Goal: Transaction & Acquisition: Purchase product/service

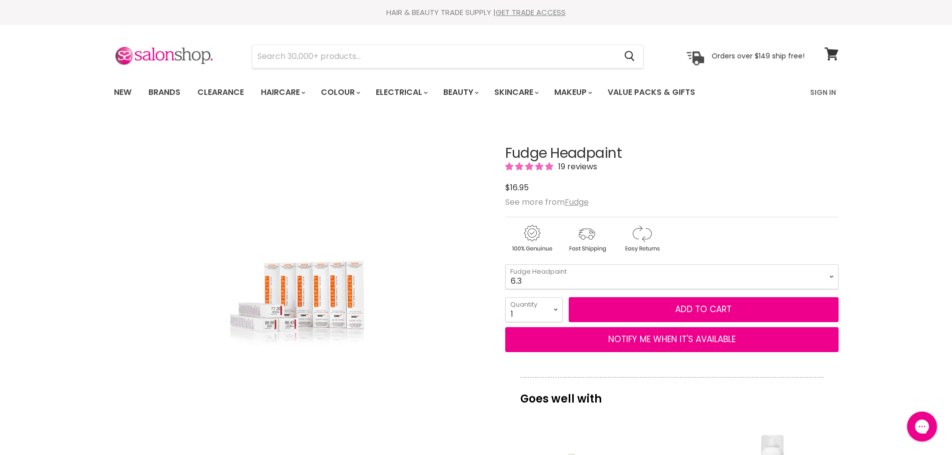
click at [505, 264] on select "4.34 4.6 4.62 5.0 5.00 5.22 5.23 5.3 5.4 5.5 5.73 6.00 6.3 6.34 6.35" at bounding box center [671, 276] width 333 height 25
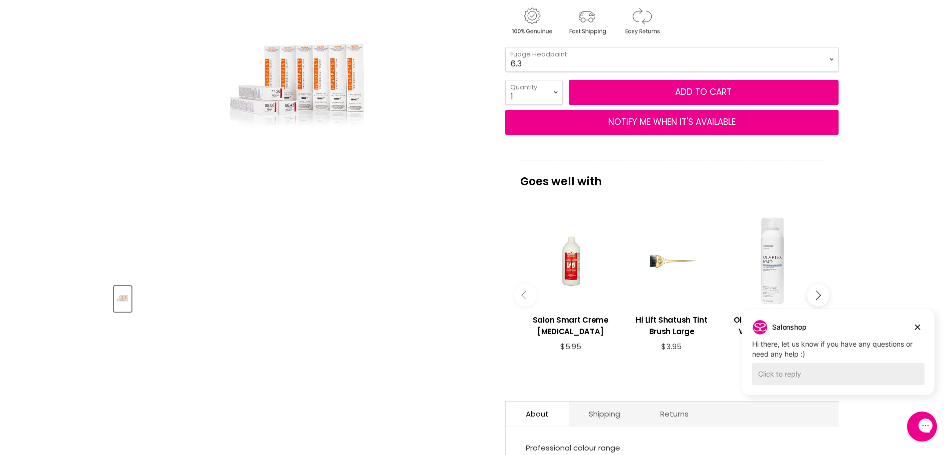
scroll to position [200, 0]
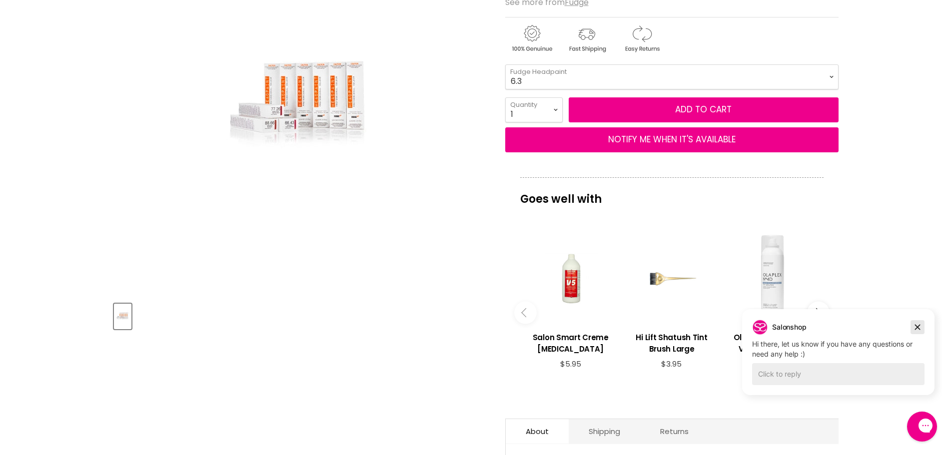
click at [917, 326] on icon "Dismiss campaign" at bounding box center [917, 327] width 10 height 12
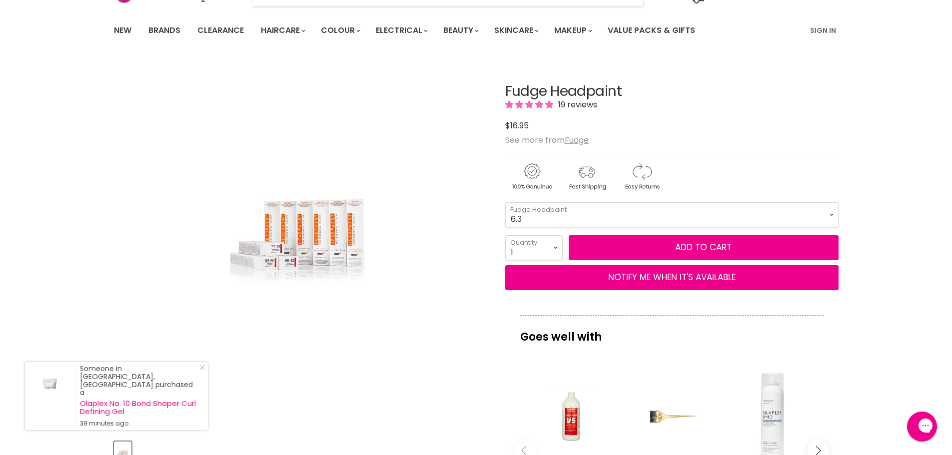
scroll to position [0, 0]
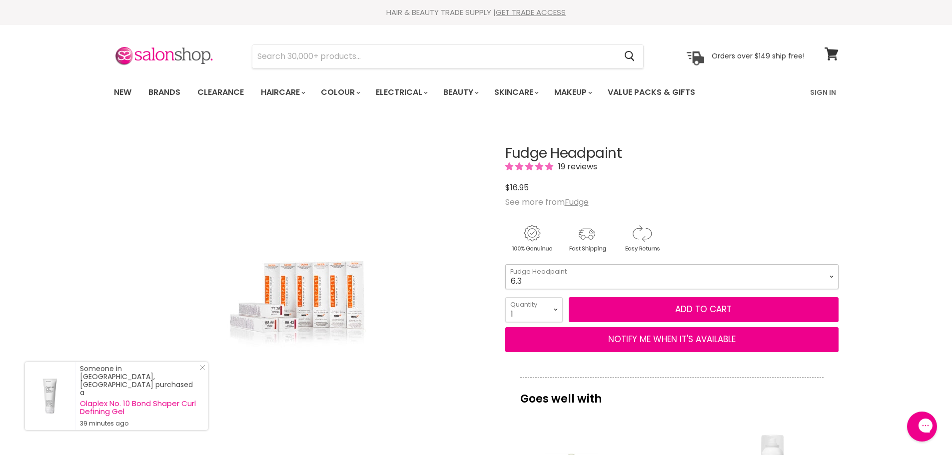
click at [594, 277] on select "4.34 4.6 4.62 5.0 5.00 5.22 5.23 5.3 5.4 5.5 5.73 6.00 6.3 6.34 6.35" at bounding box center [671, 276] width 333 height 25
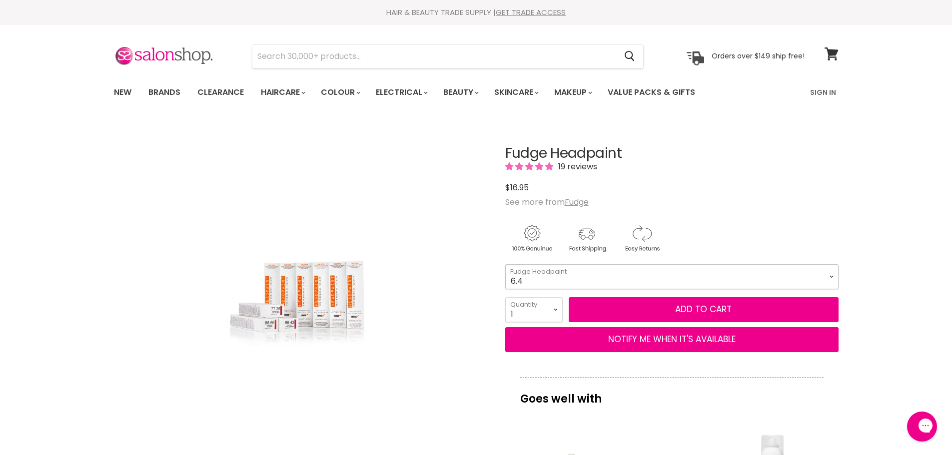
click at [505, 264] on select "4.34 4.6 4.62 5.0 5.00 5.22 5.23 5.3 5.4 5.5 5.73 6.00 6.3 6.34 6.35" at bounding box center [671, 276] width 333 height 25
select select "6.4"
